Goal: Task Accomplishment & Management: Manage account settings

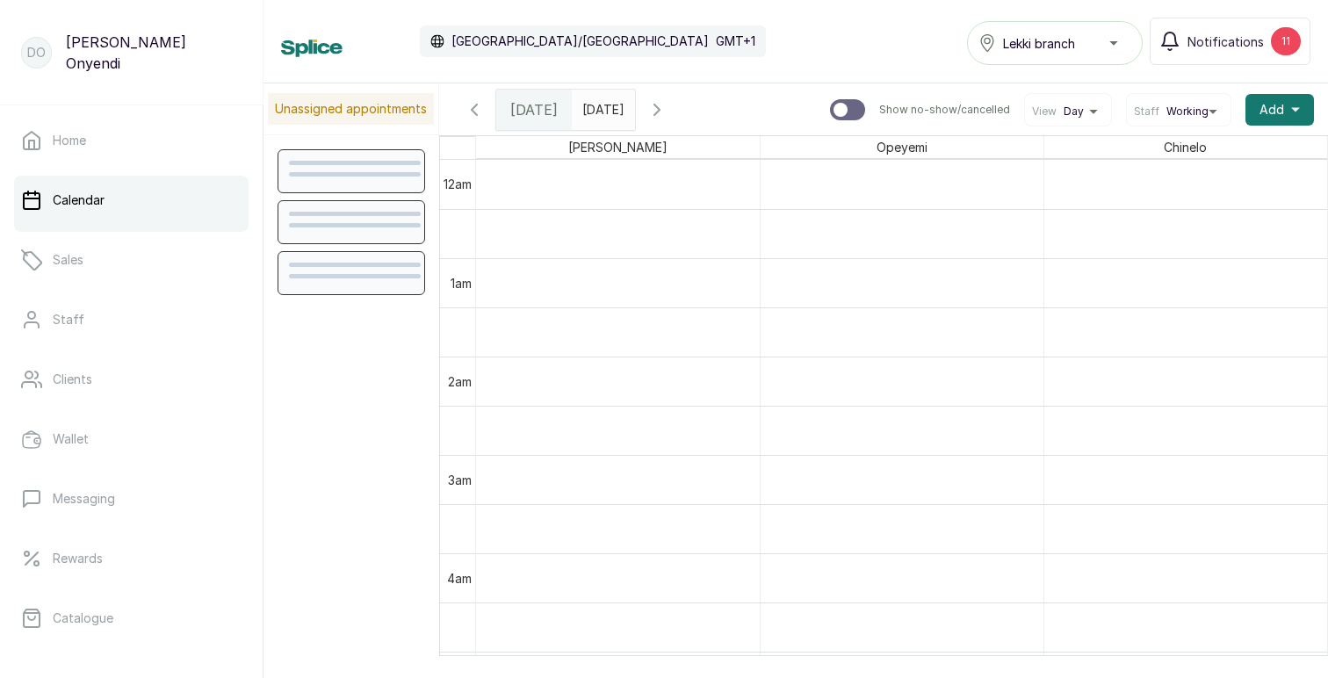
scroll to position [591, 0]
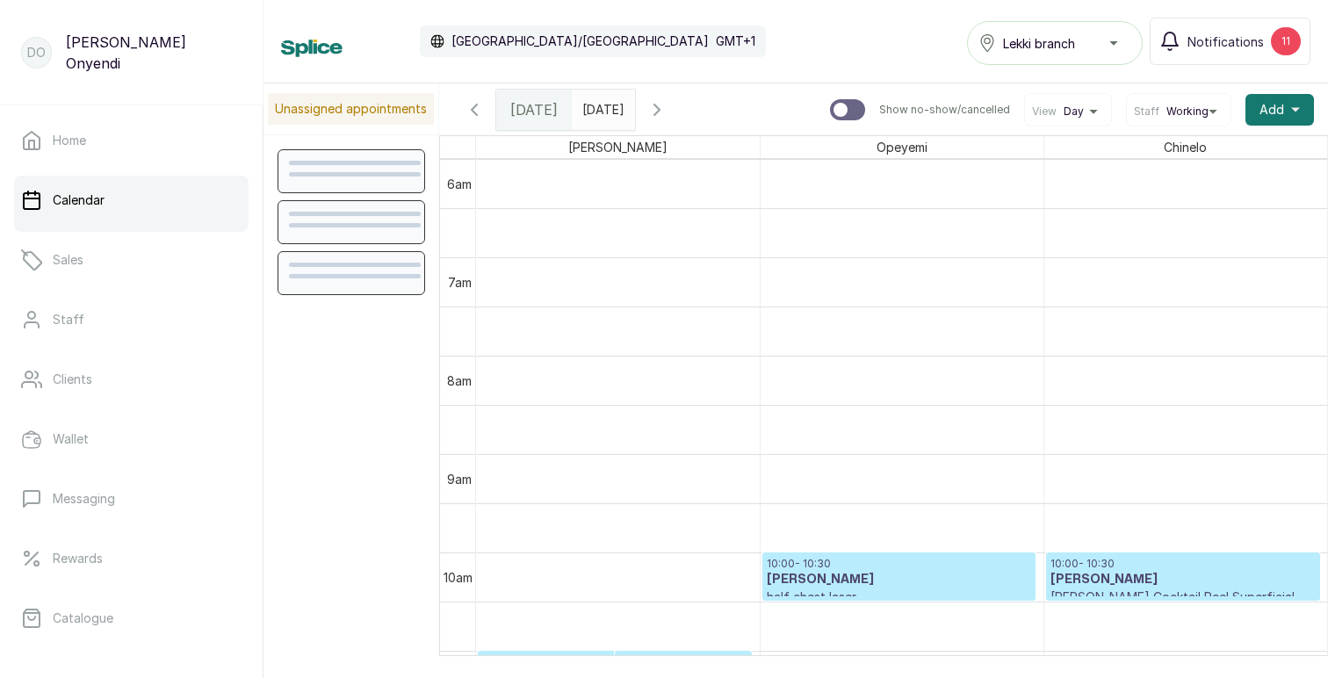
click at [667, 106] on icon "button" at bounding box center [656, 109] width 21 height 21
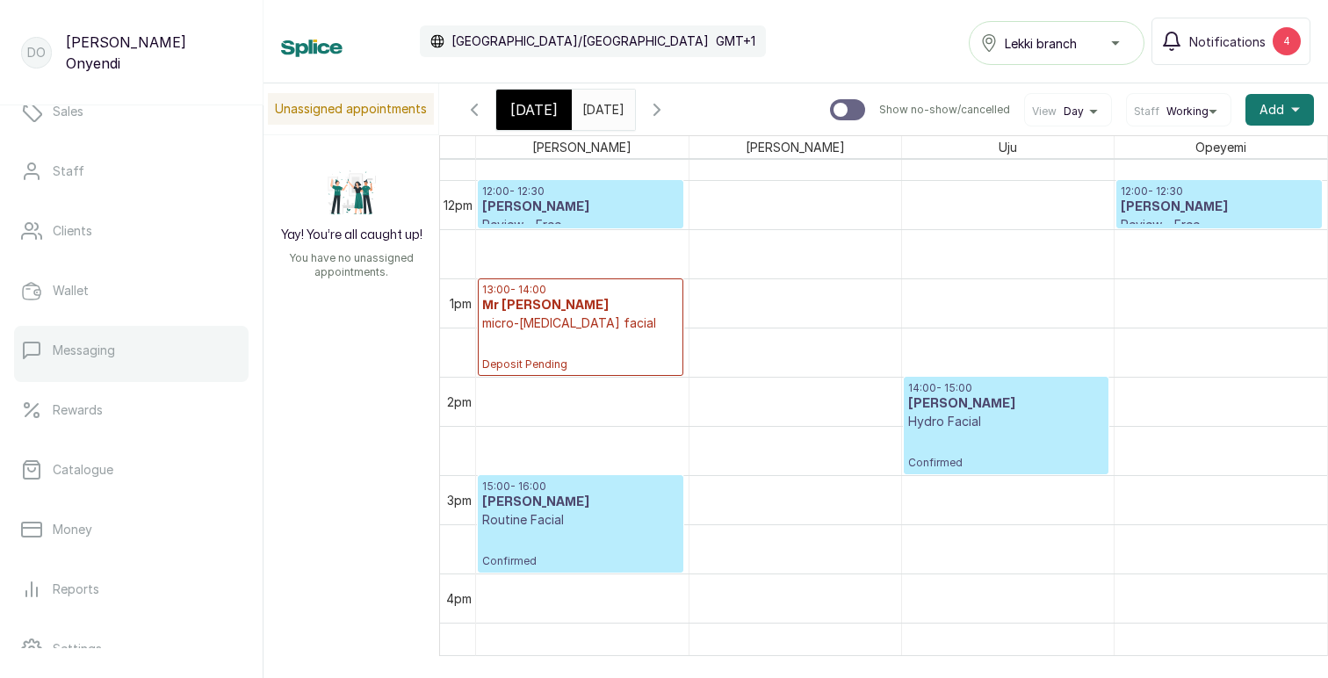
scroll to position [304, 0]
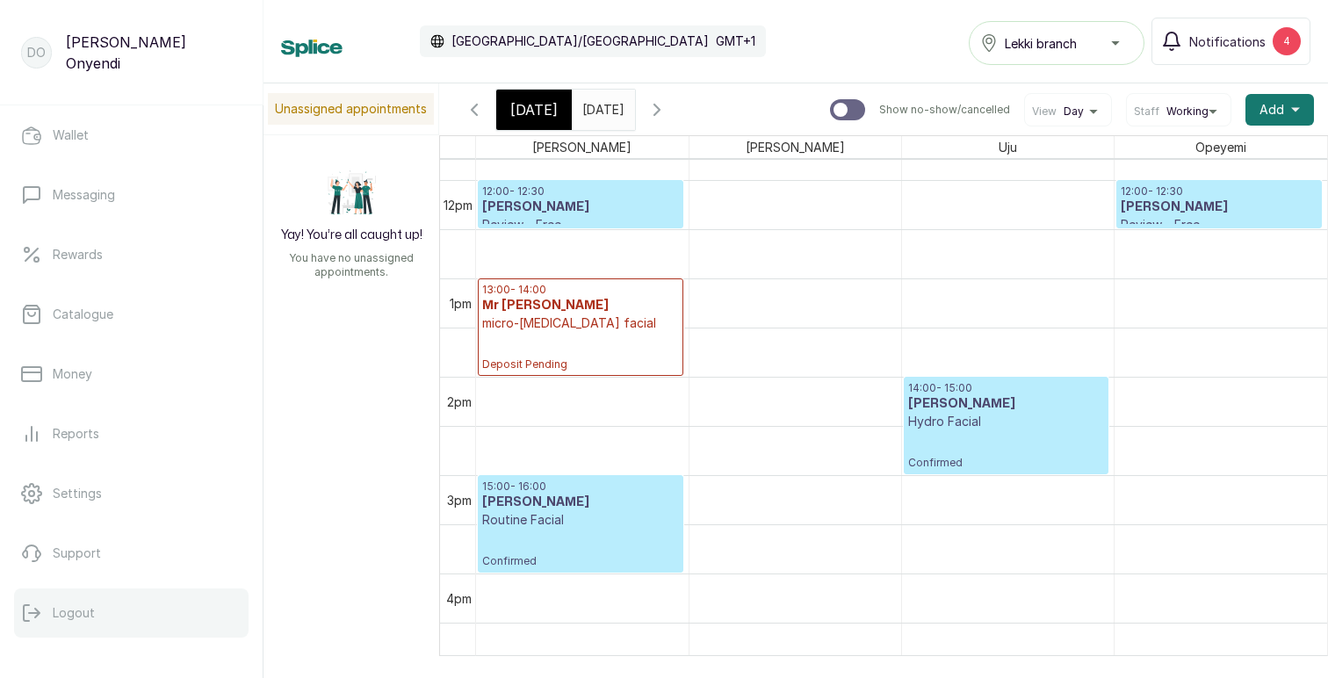
click at [75, 604] on p "Logout" at bounding box center [74, 613] width 42 height 18
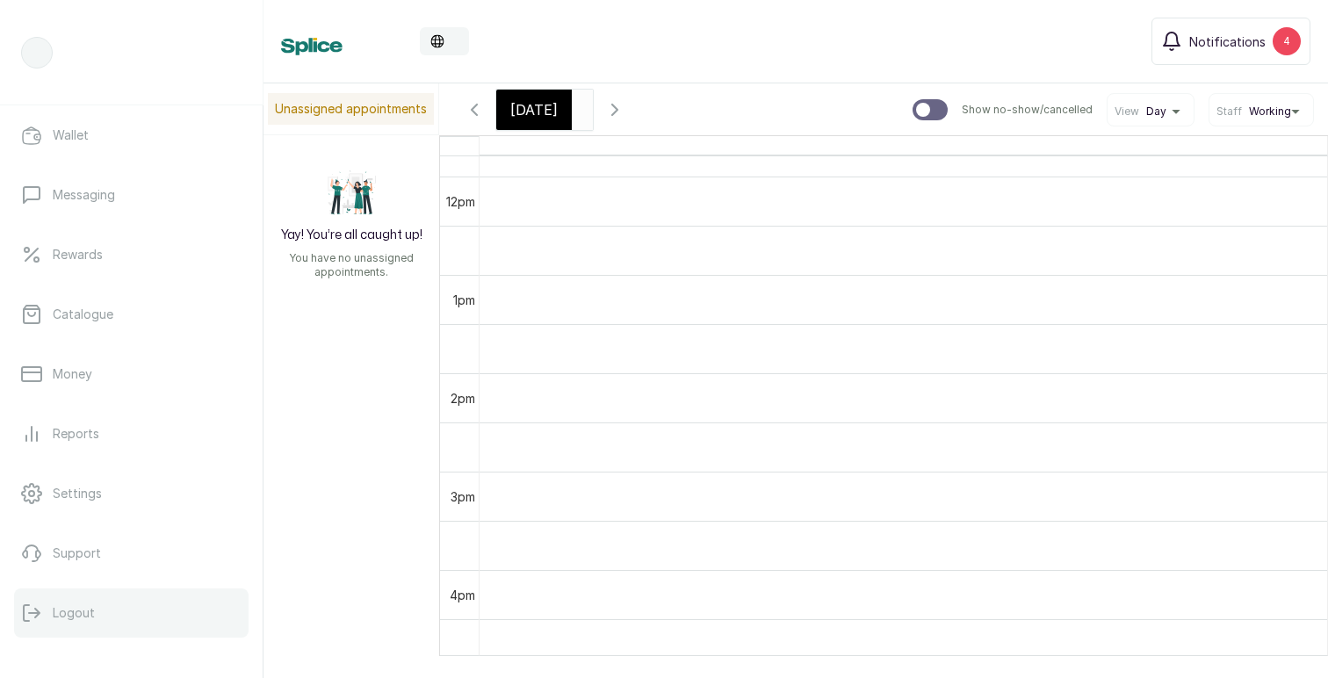
scroll to position [591, 0]
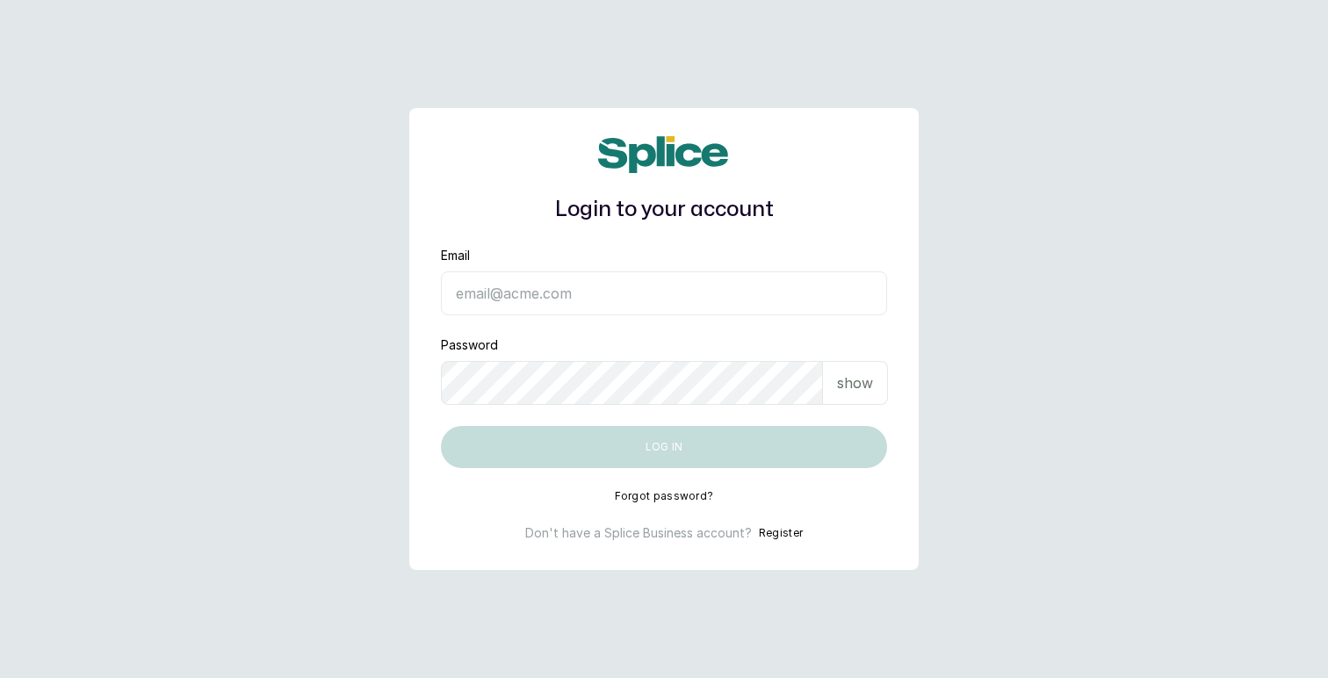
click at [606, 297] on input "Email" at bounding box center [664, 293] width 446 height 44
type input "c"
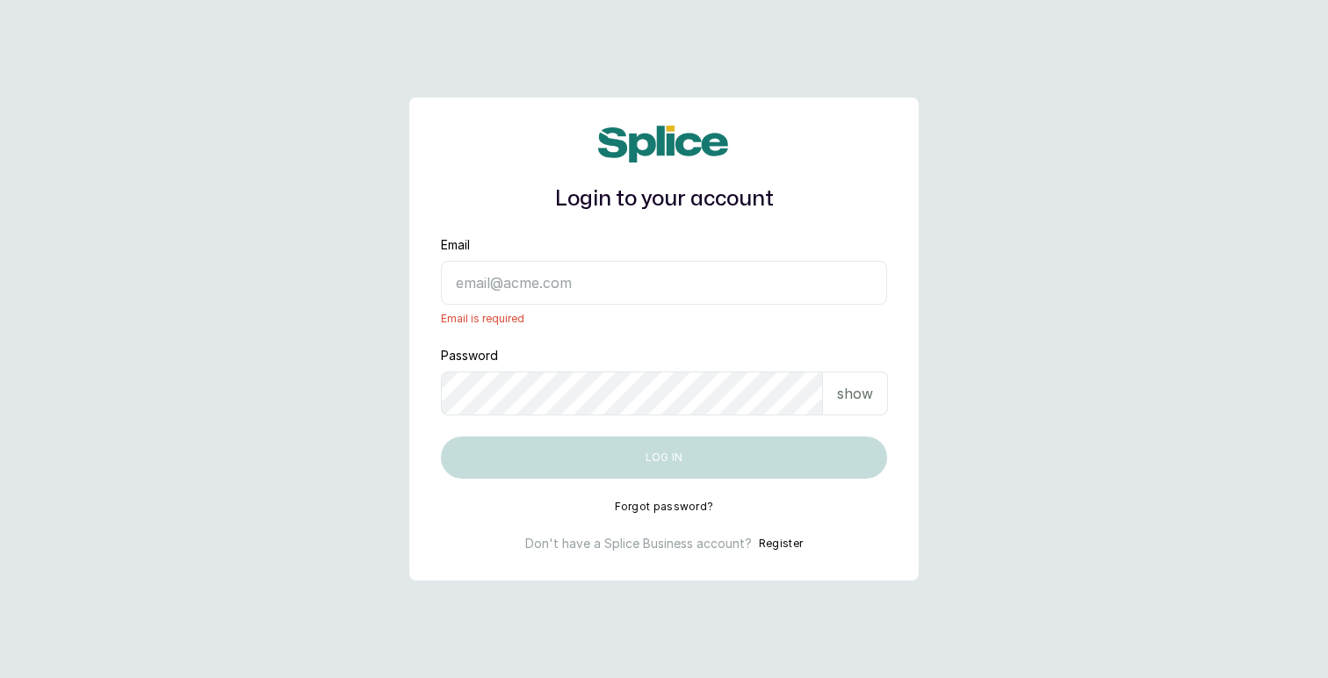
type input "b"
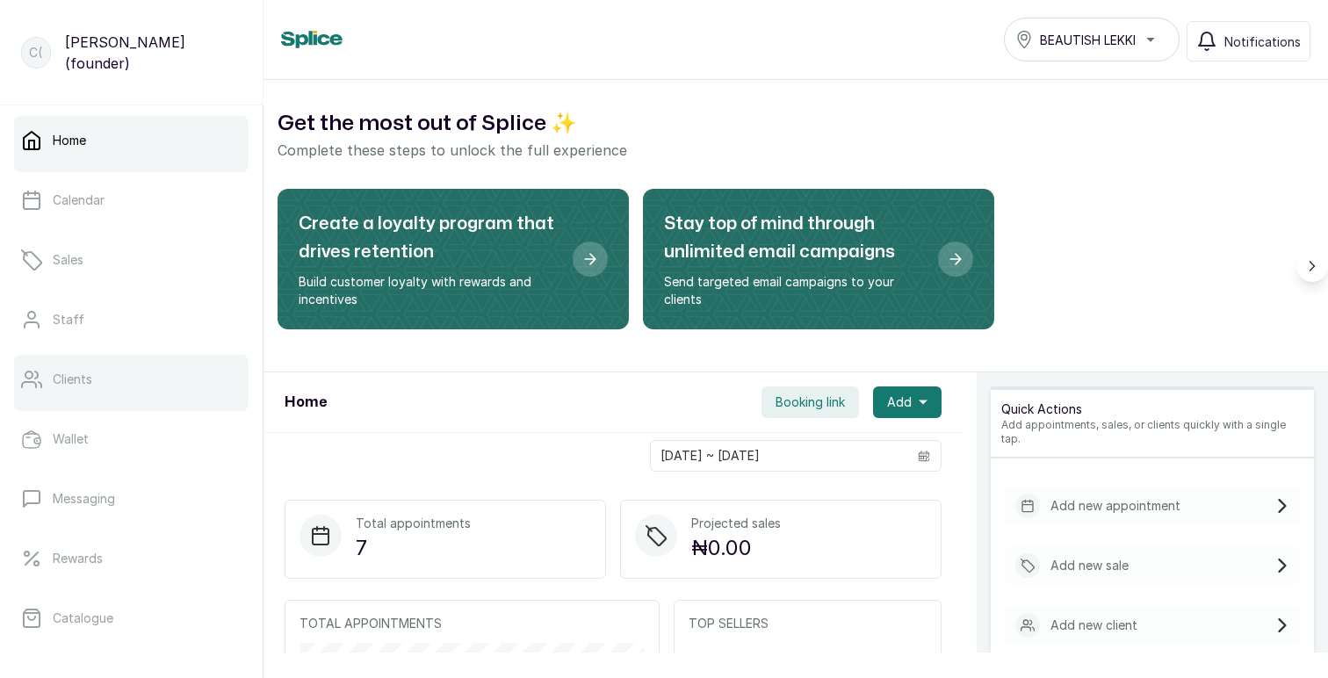
click at [88, 382] on p "Clients" at bounding box center [73, 380] width 40 height 18
